Goal: Task Accomplishment & Management: Manage account settings

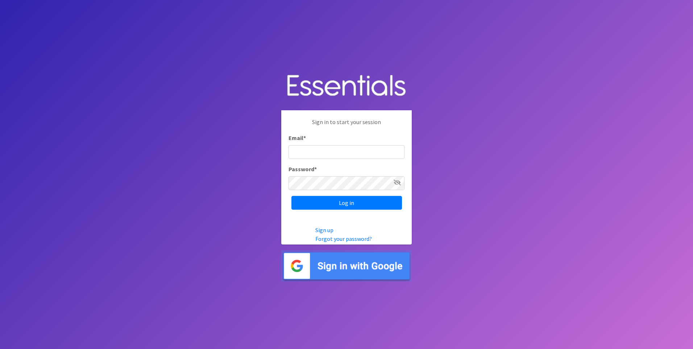
click at [325, 153] on input "Email *" at bounding box center [347, 152] width 116 height 14
type input "aornelas@capoc.org"
click at [291, 196] on input "Log in" at bounding box center [346, 203] width 111 height 14
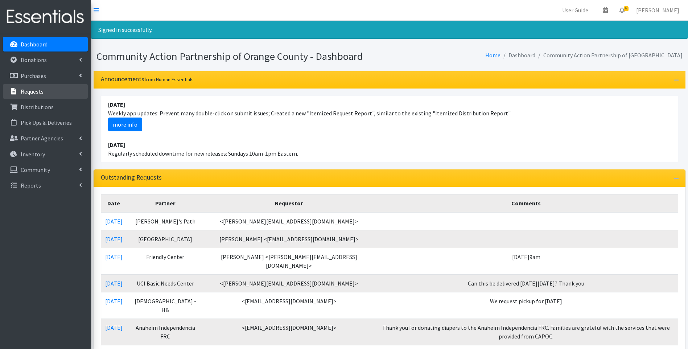
click at [41, 93] on p "Requests" at bounding box center [32, 91] width 23 height 7
